Goal: Task Accomplishment & Management: Use online tool/utility

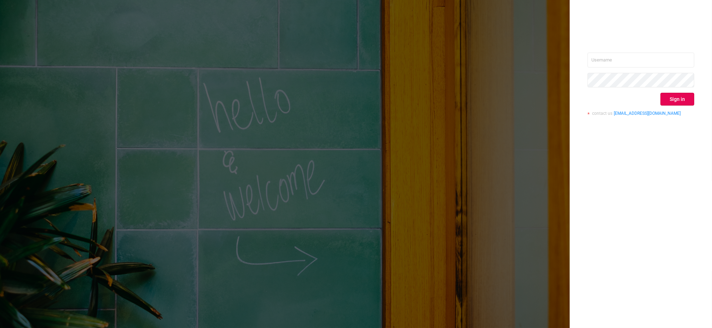
click at [298, 7] on div "Sign in contact us [EMAIL_ADDRESS][DOMAIN_NAME]" at bounding box center [356, 164] width 712 height 328
click at [617, 55] on input "text" at bounding box center [641, 60] width 107 height 15
type input "[EMAIL_ADDRESS][DOMAIN_NAME]"
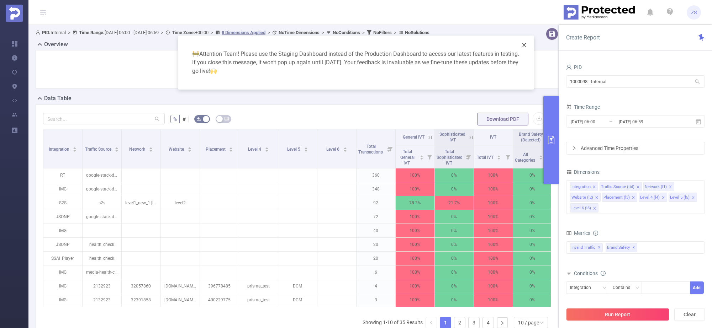
click at [524, 44] on icon "icon: close" at bounding box center [524, 45] width 4 height 4
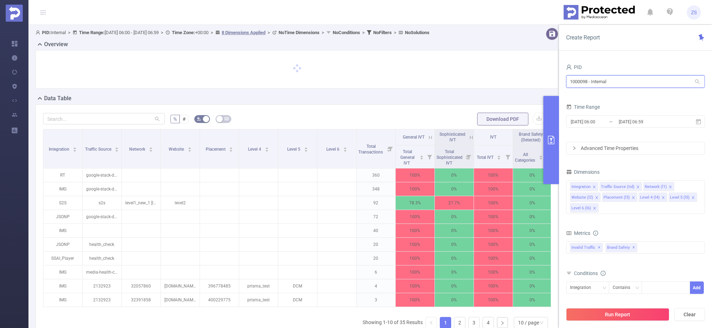
click at [594, 83] on input "1000098 - Internal" at bounding box center [635, 81] width 139 height 12
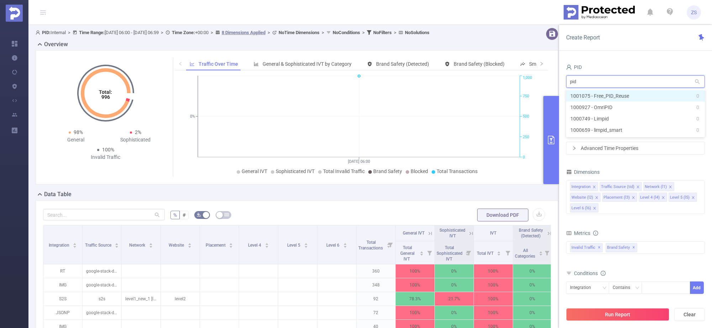
click at [596, 79] on input "pid" at bounding box center [635, 81] width 139 height 12
click at [585, 83] on input "prebi" at bounding box center [635, 81] width 139 height 12
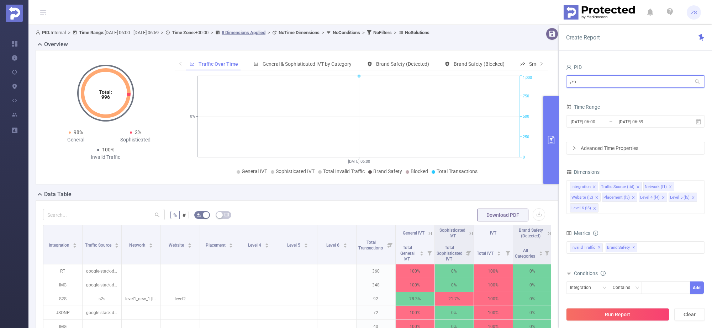
type input "פ"
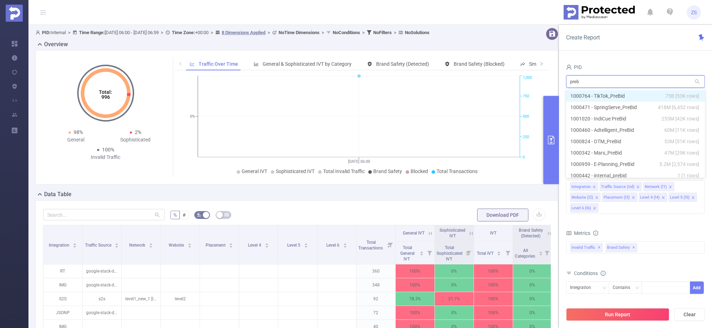
type input "prebi"
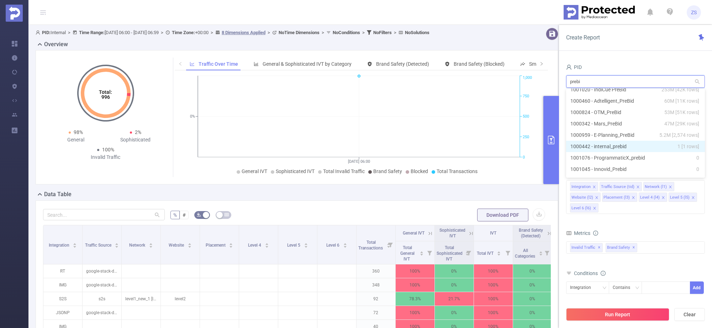
scroll to position [44, 0]
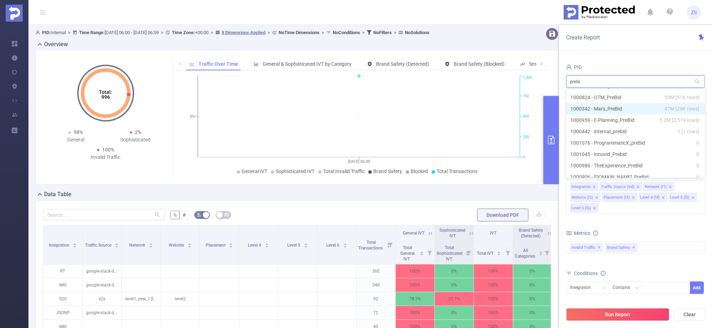
click at [617, 107] on li "1000342 - Mars_PreBid 47M [29K rows]" at bounding box center [635, 108] width 139 height 11
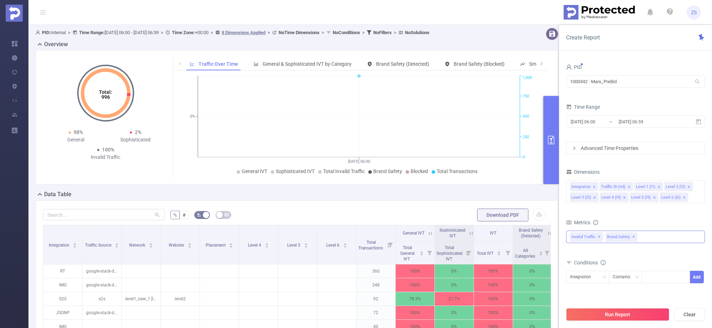
click at [648, 237] on div "Invalid Traffic ✕ Brand Safety ✕" at bounding box center [635, 237] width 139 height 12
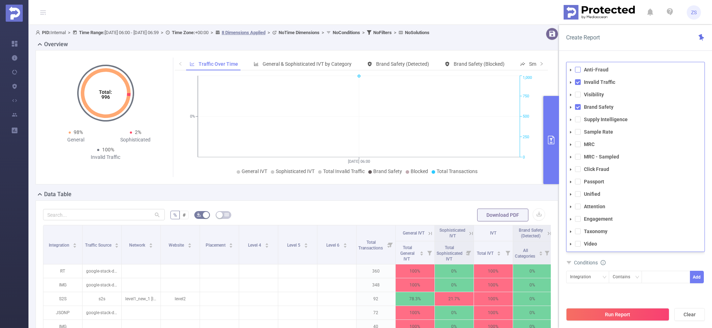
click at [577, 69] on span at bounding box center [578, 70] width 6 height 6
click at [580, 94] on span at bounding box center [578, 95] width 6 height 6
click at [581, 123] on li "Supply Intelligence" at bounding box center [636, 120] width 138 height 10
click at [581, 233] on li "Taxonomy" at bounding box center [636, 232] width 138 height 10
click at [577, 231] on span at bounding box center [578, 232] width 6 height 6
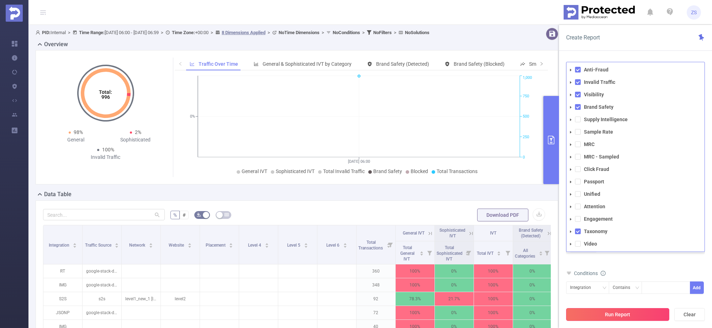
click at [638, 316] on button "Run Report" at bounding box center [617, 315] width 103 height 13
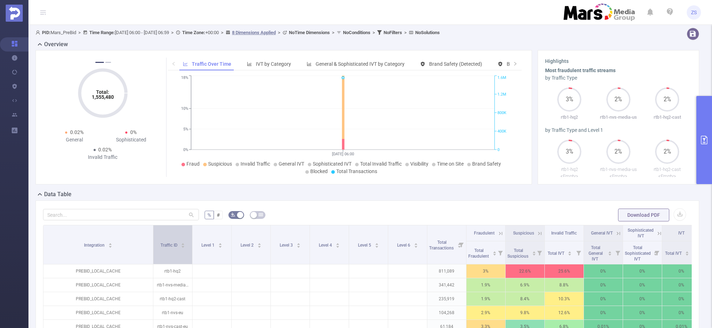
drag, startPoint x: 81, startPoint y: 247, endPoint x: 152, endPoint y: 247, distance: 70.8
click at [152, 247] on span at bounding box center [153, 245] width 4 height 39
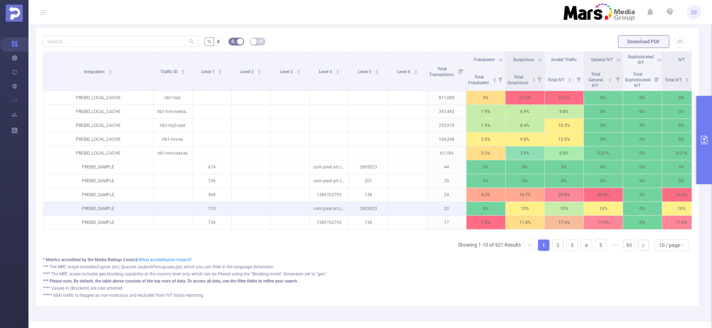
scroll to position [178, 0]
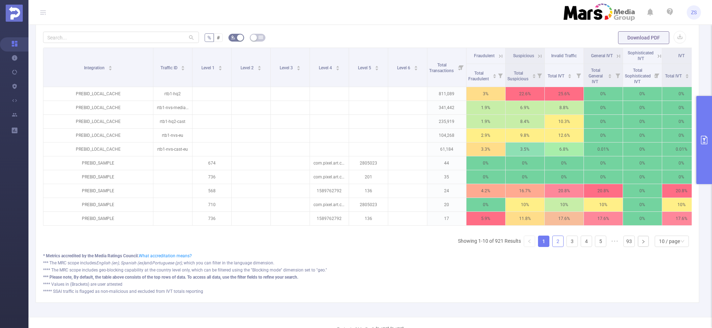
click at [553, 246] on link "2" at bounding box center [558, 241] width 11 height 11
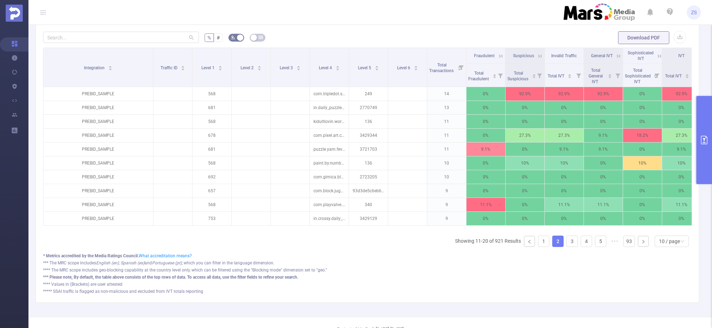
click at [705, 150] on button "primary" at bounding box center [704, 140] width 16 height 88
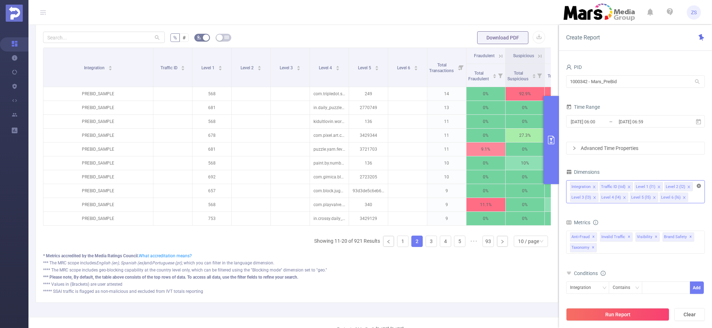
click at [697, 187] on icon "icon: close-circle" at bounding box center [699, 186] width 4 height 4
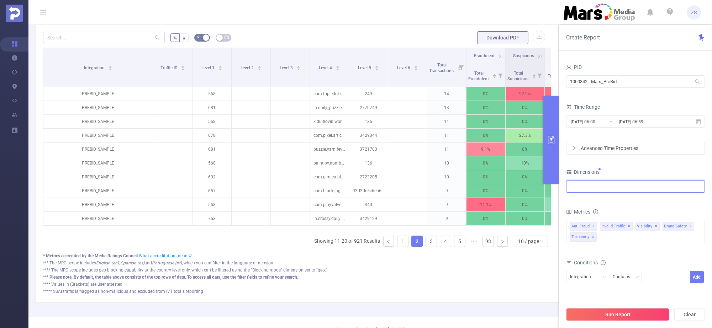
click at [593, 187] on div at bounding box center [635, 187] width 131 height 12
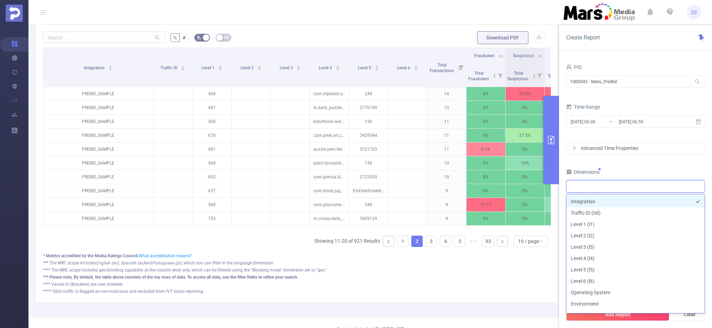
click at [595, 202] on li "Integration" at bounding box center [636, 201] width 138 height 11
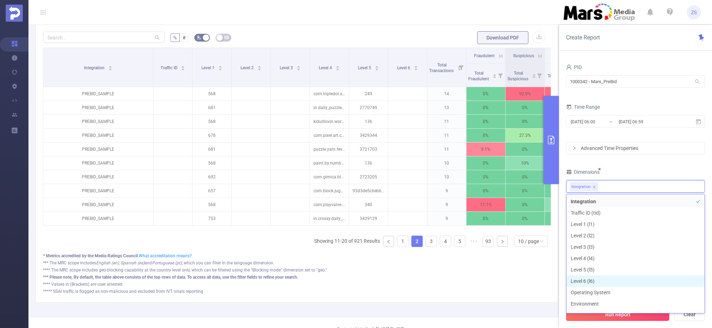
scroll to position [7, 0]
click at [626, 319] on button "Run Report" at bounding box center [617, 315] width 103 height 13
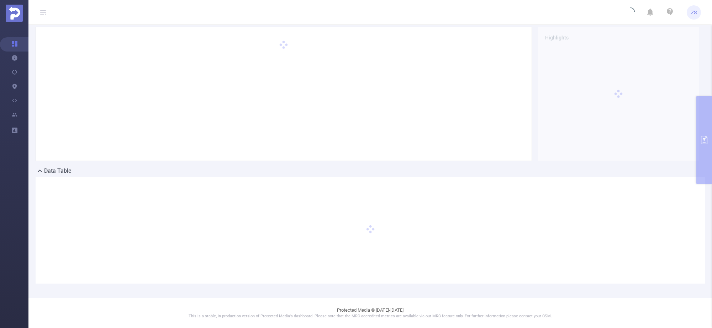
scroll to position [23, 0]
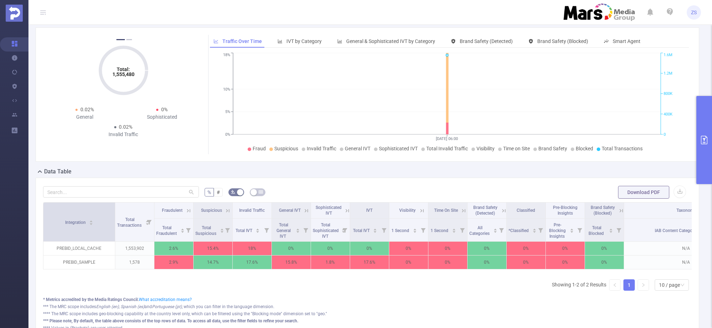
drag, startPoint x: 81, startPoint y: 219, endPoint x: 114, endPoint y: 220, distance: 32.8
click at [114, 220] on span at bounding box center [115, 222] width 4 height 39
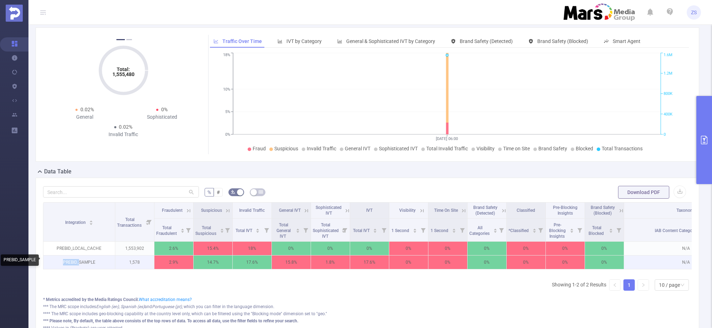
drag, startPoint x: 63, startPoint y: 261, endPoint x: 79, endPoint y: 261, distance: 16.0
click at [79, 261] on p "PREBID_SAMPLE" at bounding box center [79, 263] width 72 height 14
click at [87, 262] on p "PREBID_SAMPLE" at bounding box center [79, 263] width 72 height 14
copy p "PREBID_SAMPLE"
